Goal: Task Accomplishment & Management: Manage account settings

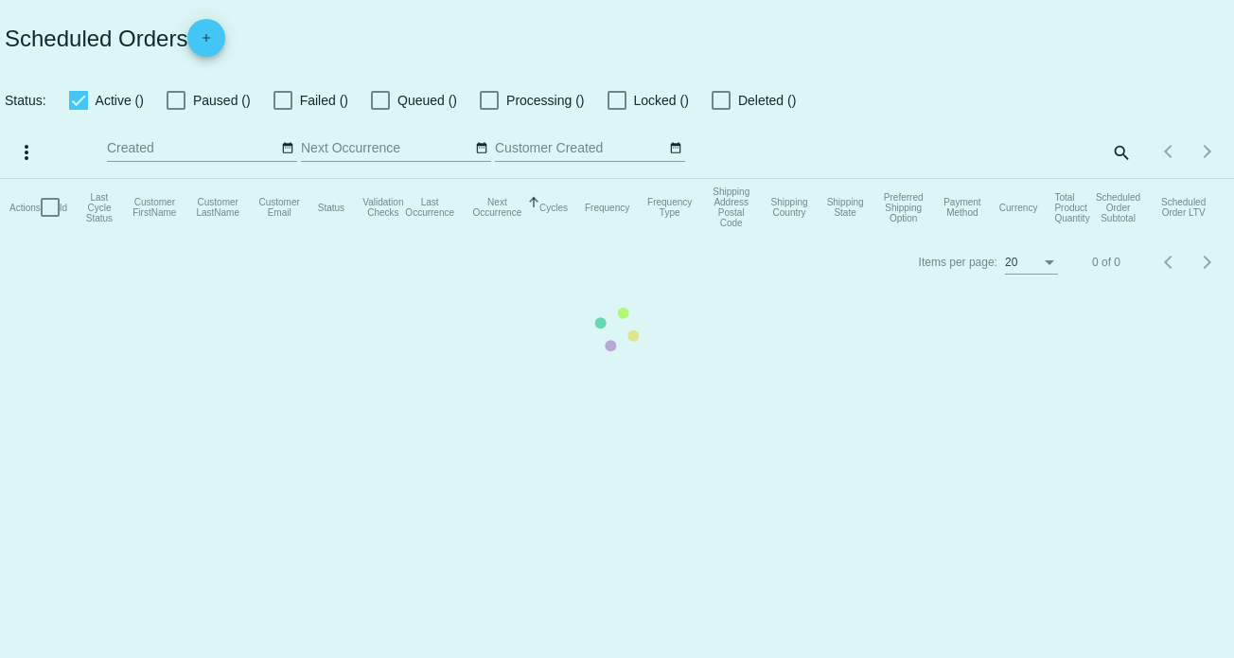
checkbox input "true"
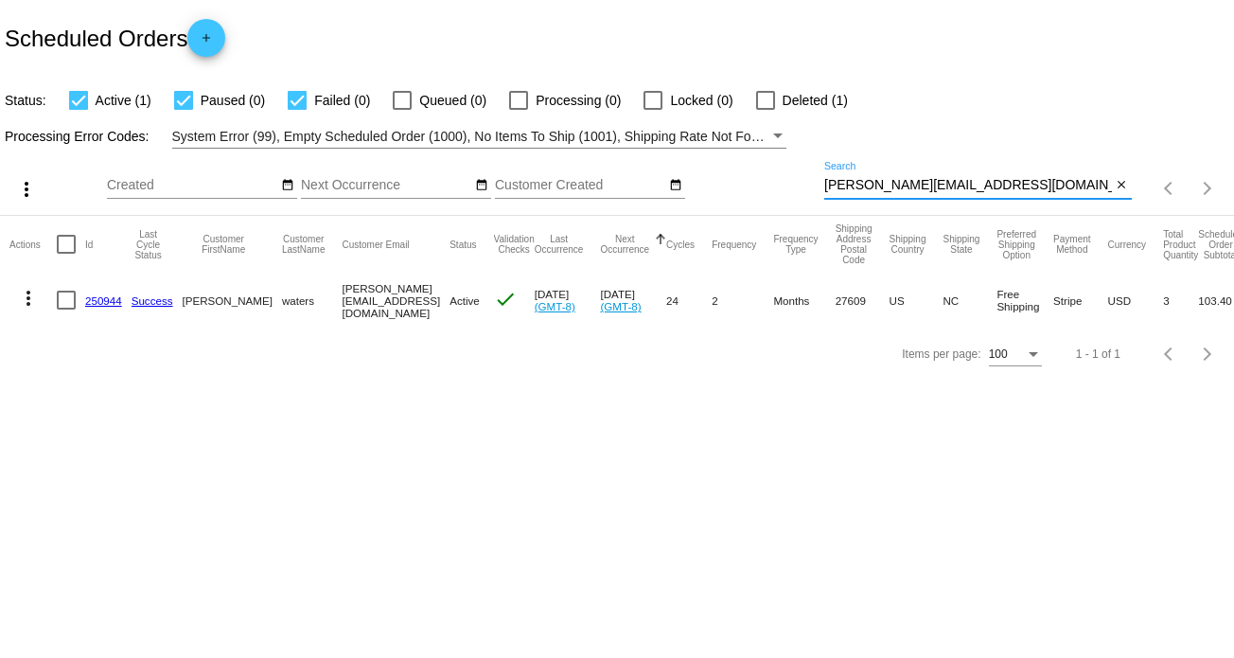
click at [918, 182] on input "[PERSON_NAME][EMAIL_ADDRESS][DOMAIN_NAME]" at bounding box center [968, 185] width 288 height 15
paste input "lynnmosley201"
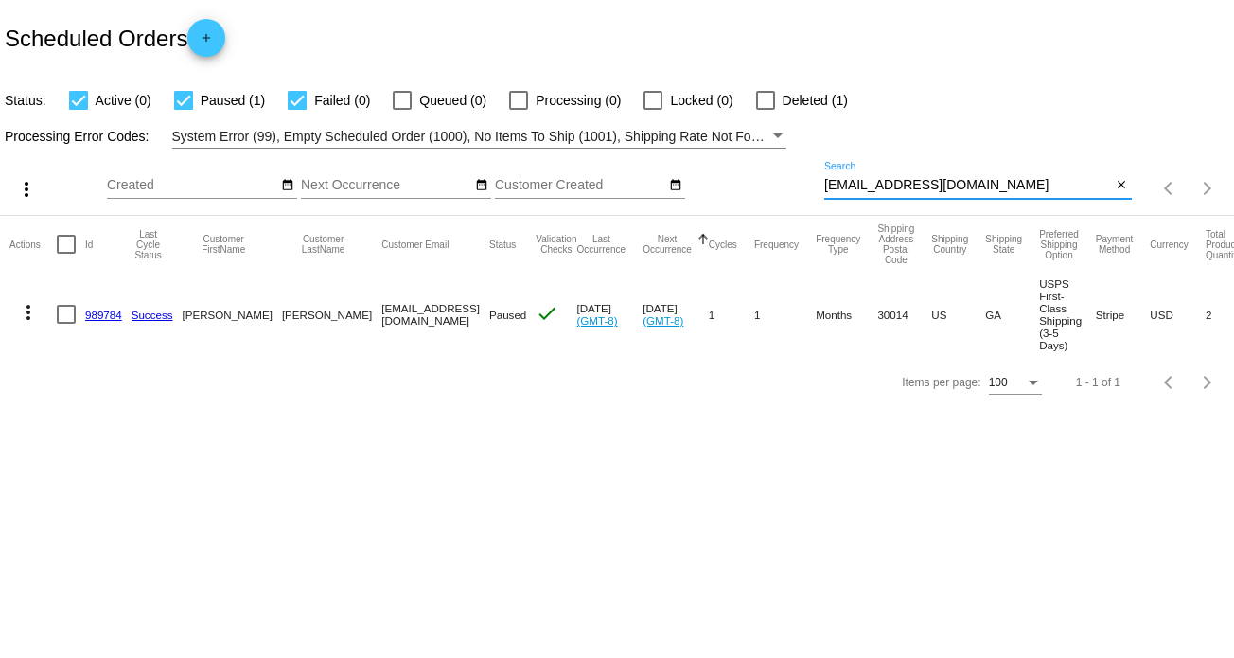
type input "[EMAIL_ADDRESS][DOMAIN_NAME]"
click at [26, 308] on mat-icon "more_vert" at bounding box center [28, 312] width 23 height 23
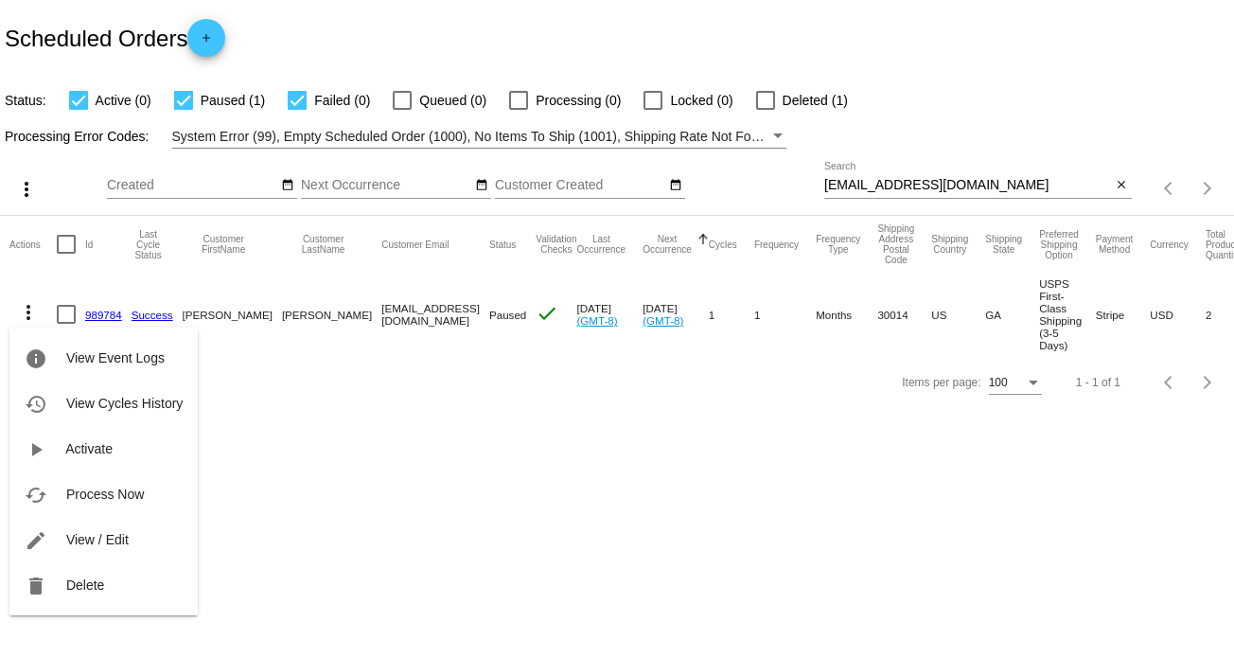
click at [761, 97] on div at bounding box center [617, 329] width 1234 height 658
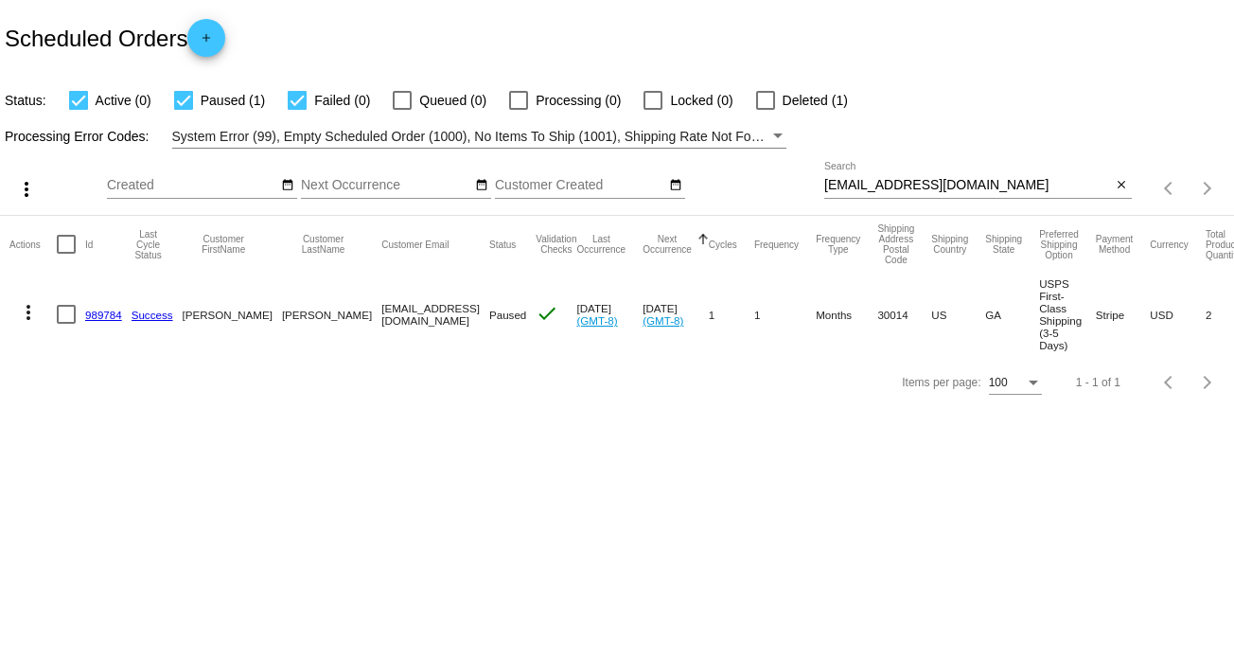
click at [773, 101] on div at bounding box center [765, 100] width 19 height 19
click at [766, 110] on input "Deleted (1)" at bounding box center [765, 110] width 1 height 1
checkbox input "true"
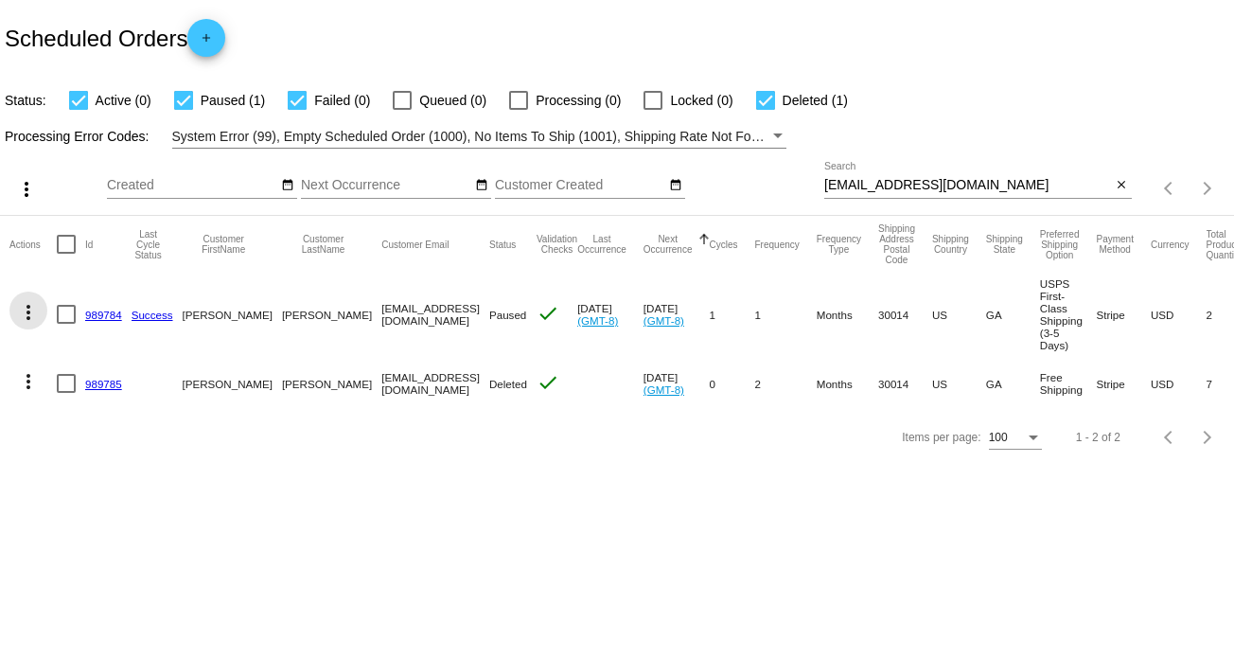
click at [26, 312] on mat-icon "more_vert" at bounding box center [28, 312] width 23 height 23
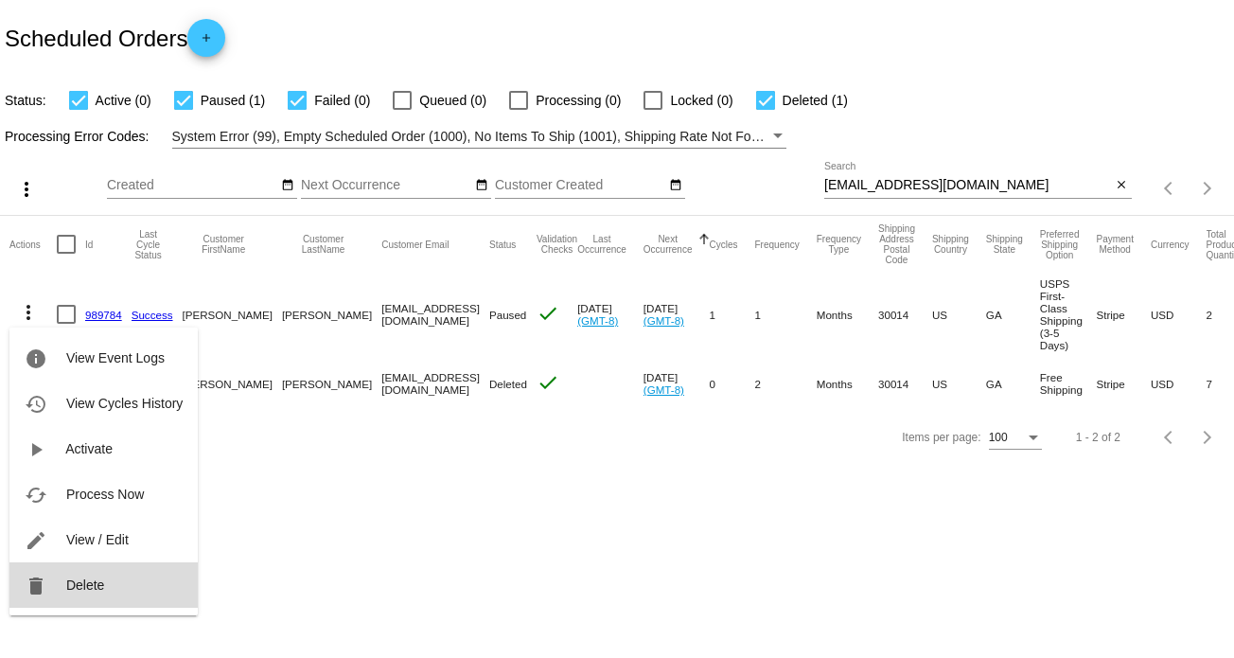
click at [77, 581] on span "Delete" at bounding box center [85, 584] width 38 height 15
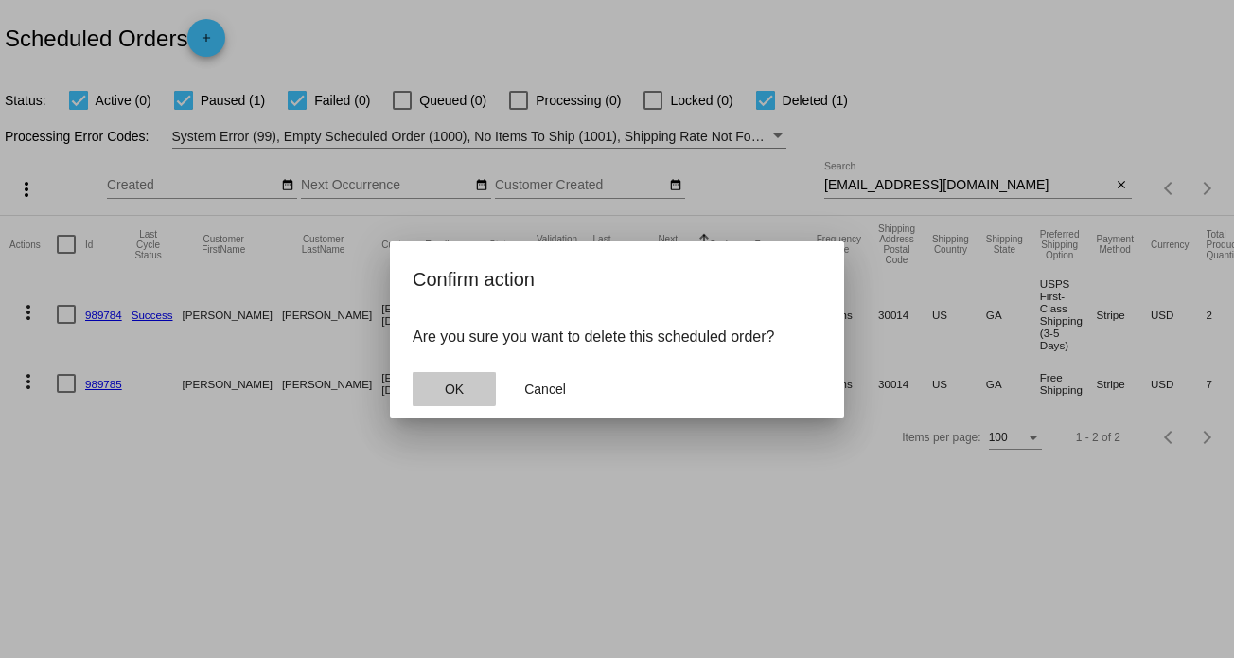
click at [441, 381] on button "OK" at bounding box center [454, 389] width 83 height 34
